Goal: Navigation & Orientation: Find specific page/section

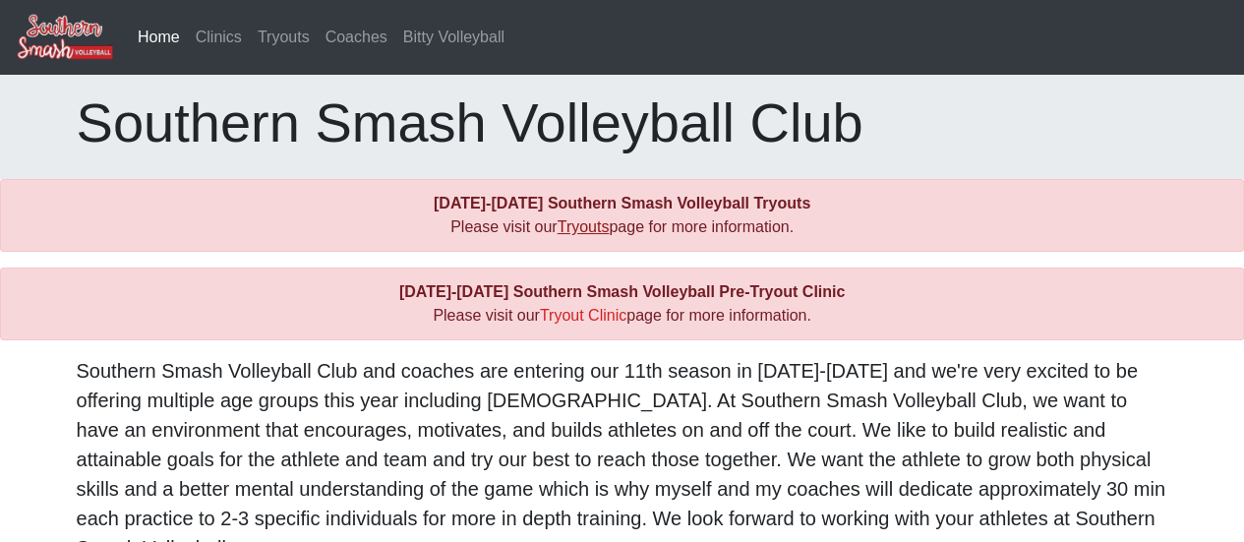
click at [599, 234] on link "Tryouts" at bounding box center [583, 226] width 52 height 17
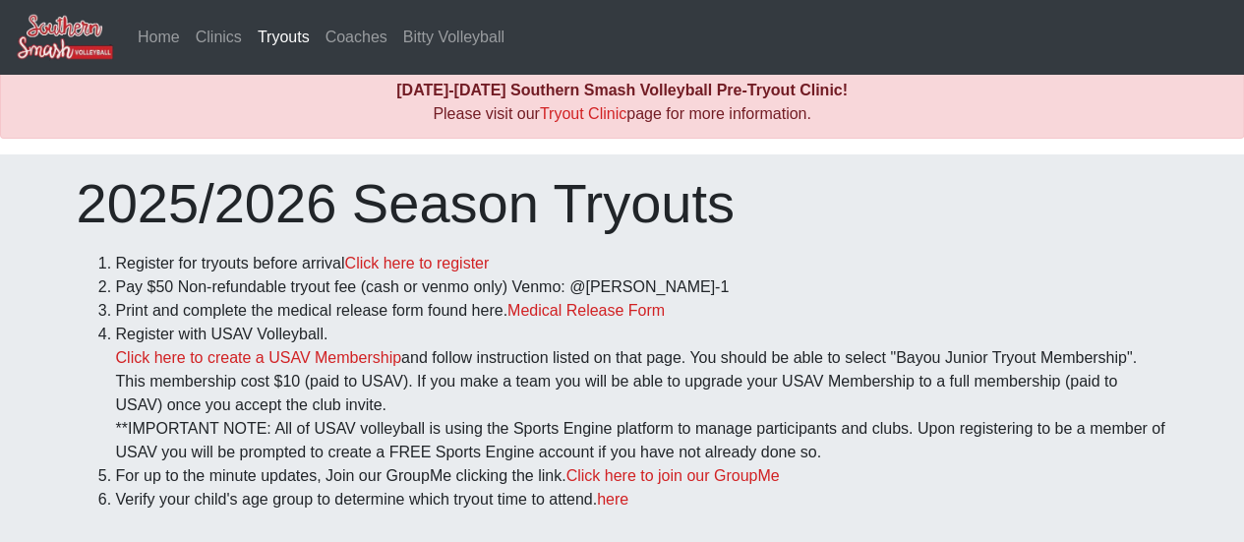
scroll to position [8, 0]
click at [379, 263] on link "Click here to register" at bounding box center [416, 263] width 145 height 17
click at [153, 36] on link "Home" at bounding box center [159, 37] width 58 height 39
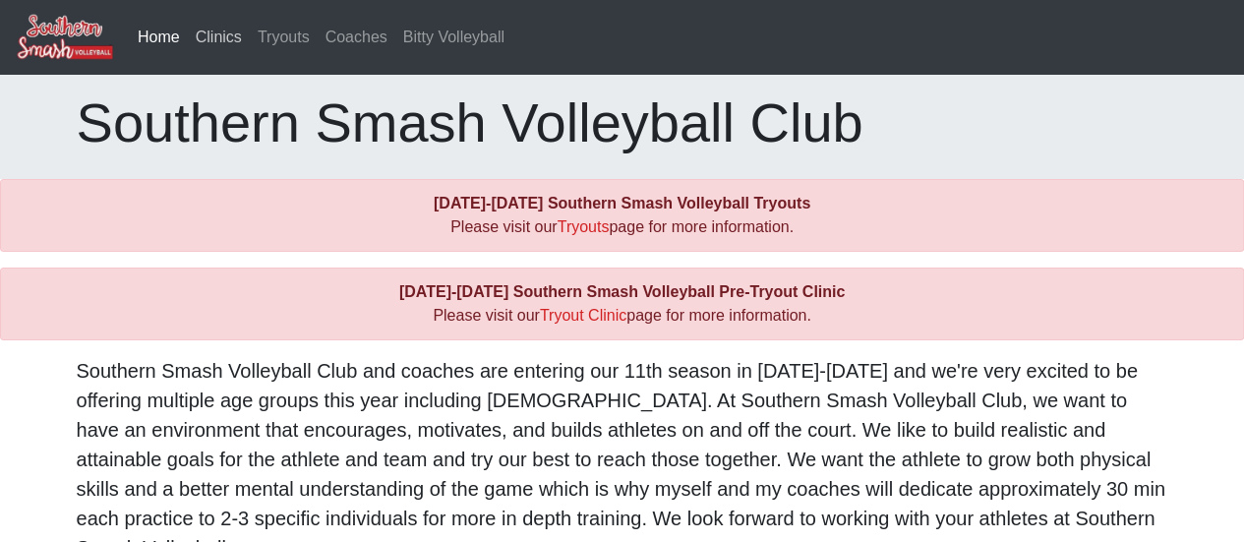
click at [213, 38] on link "Clinics" at bounding box center [219, 37] width 62 height 39
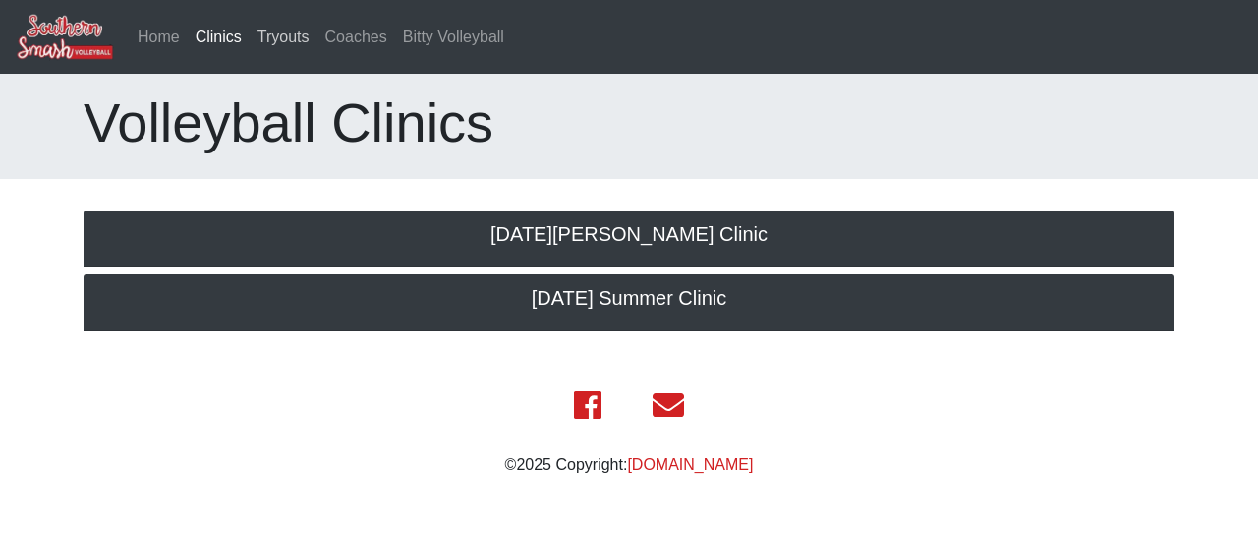
click at [268, 34] on link "Tryouts" at bounding box center [284, 37] width 68 height 39
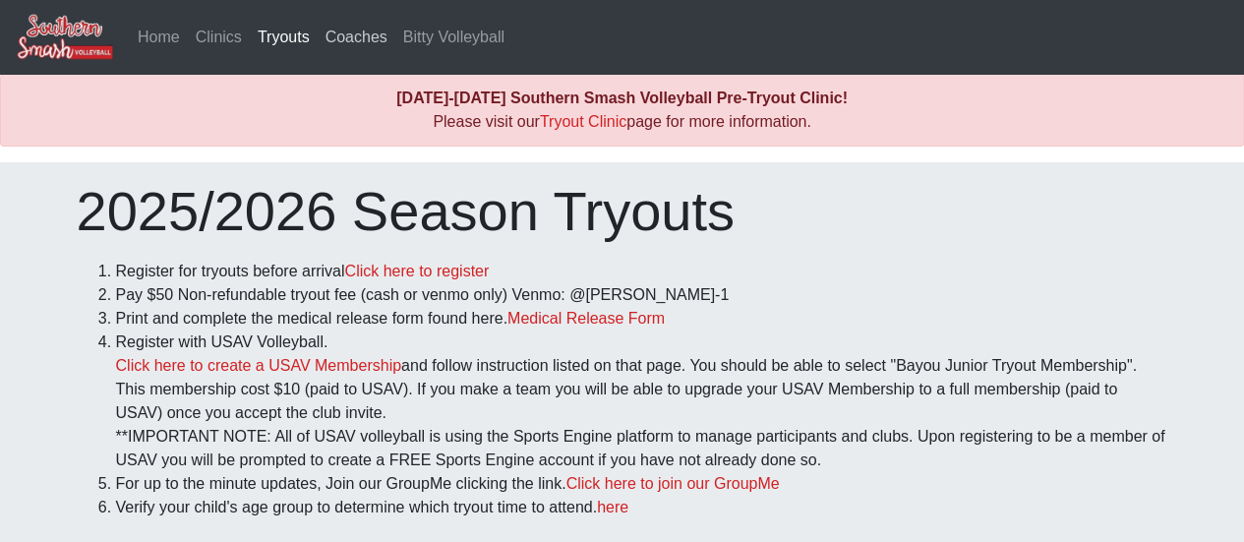
click at [356, 29] on link "Coaches" at bounding box center [357, 37] width 78 height 39
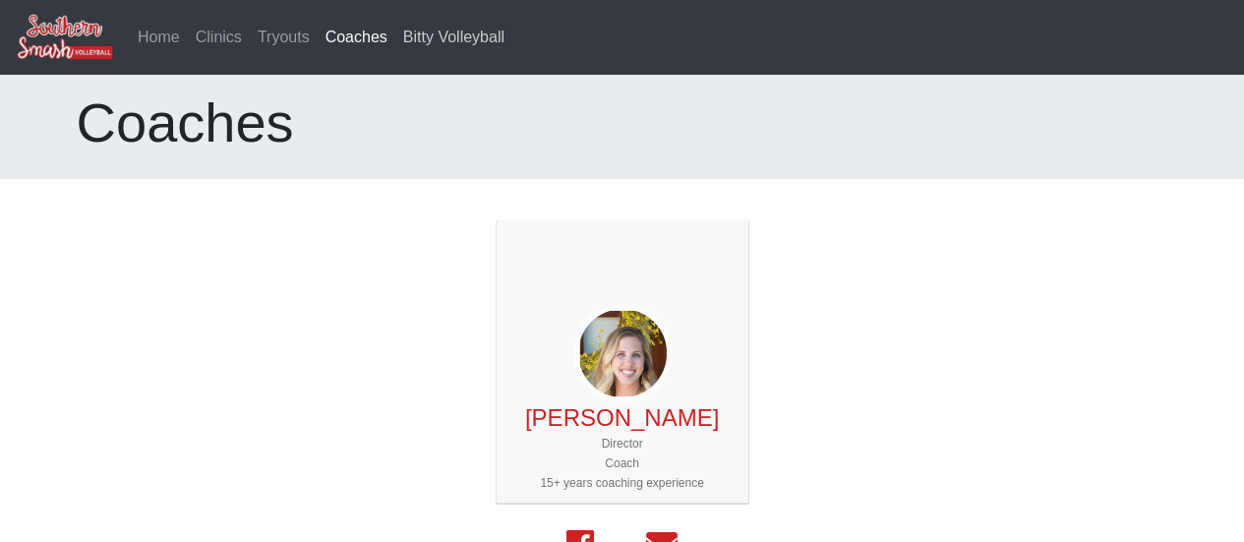
click at [433, 21] on link "Bitty Volleyball" at bounding box center [453, 37] width 117 height 39
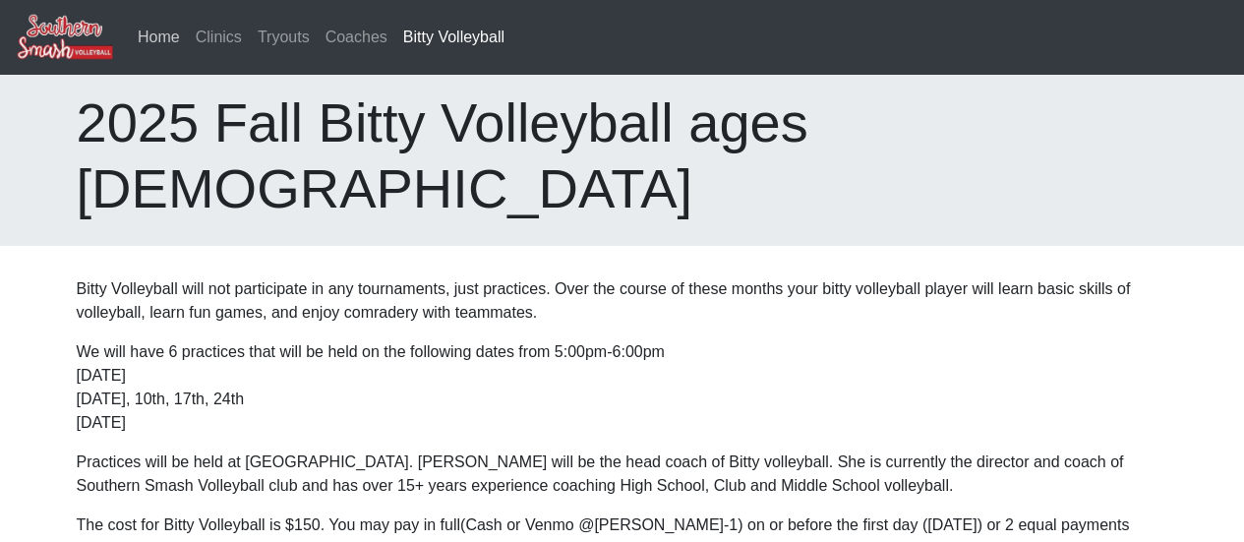
click at [163, 42] on link "Home" at bounding box center [159, 37] width 58 height 39
